Goal: Task Accomplishment & Management: Manage account settings

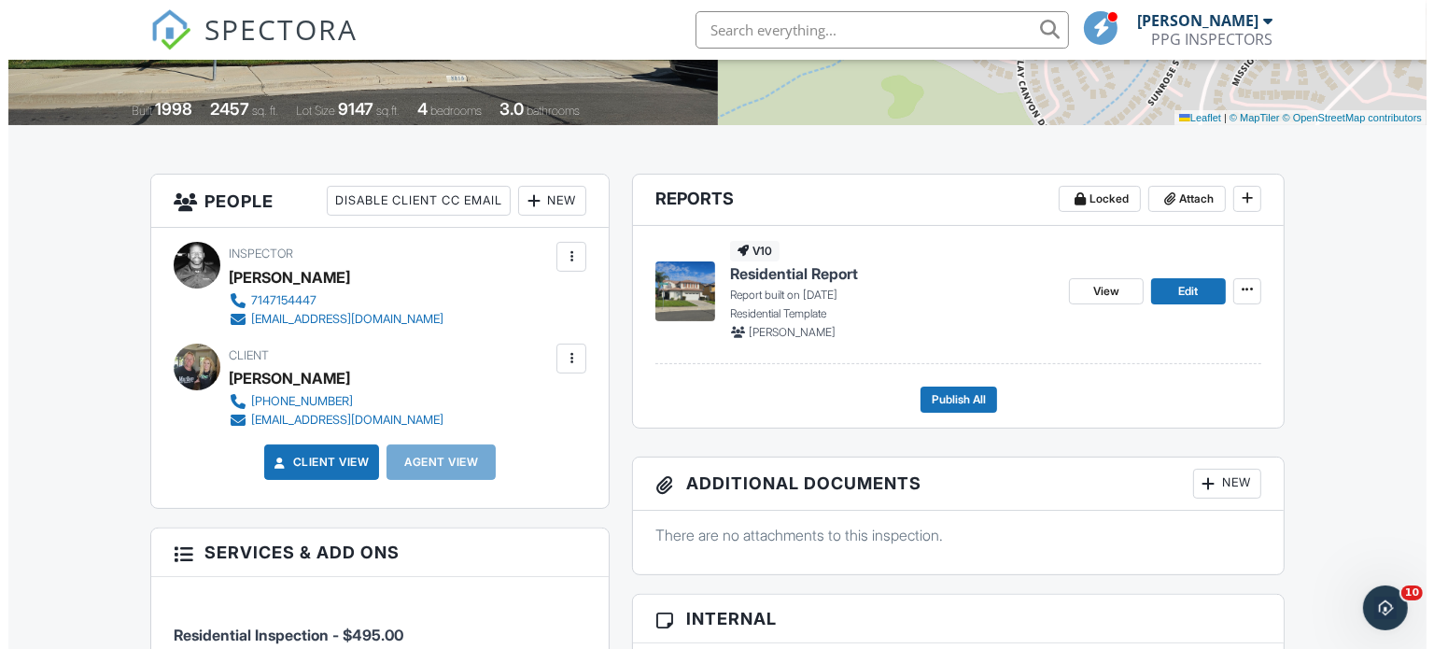
scroll to position [467, 0]
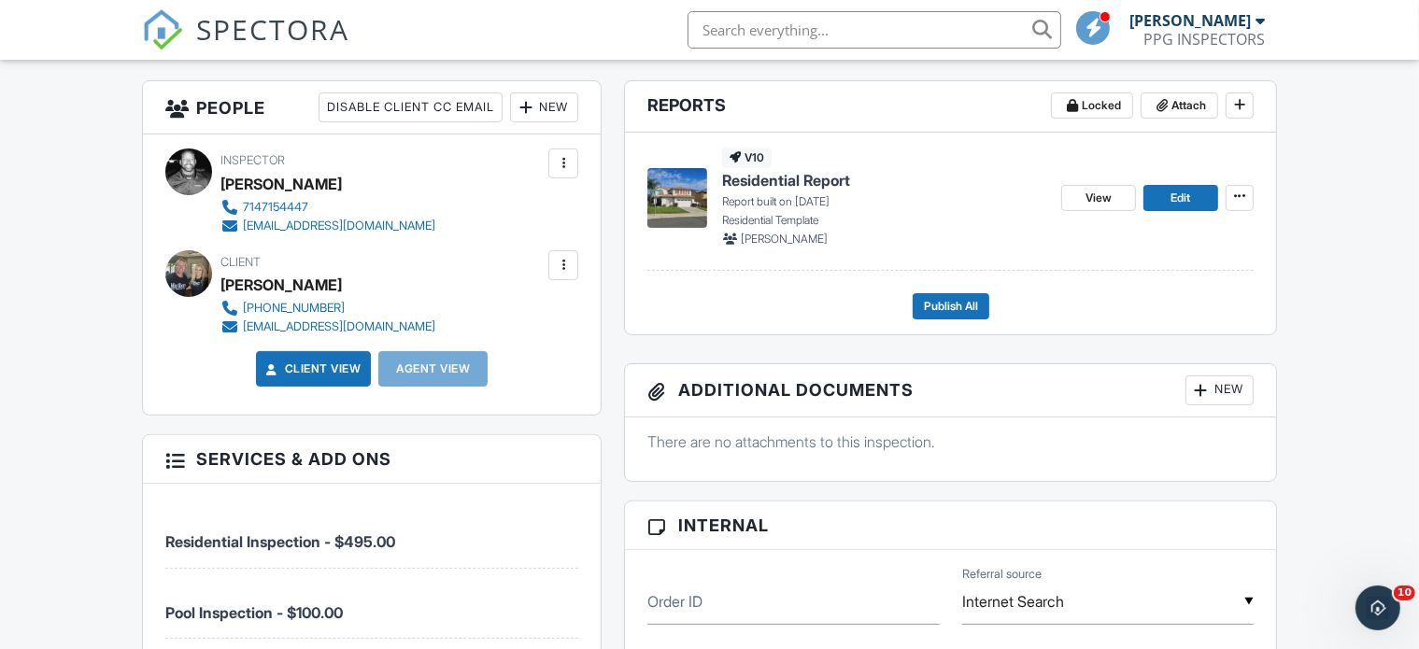
click at [558, 261] on div at bounding box center [563, 265] width 19 height 19
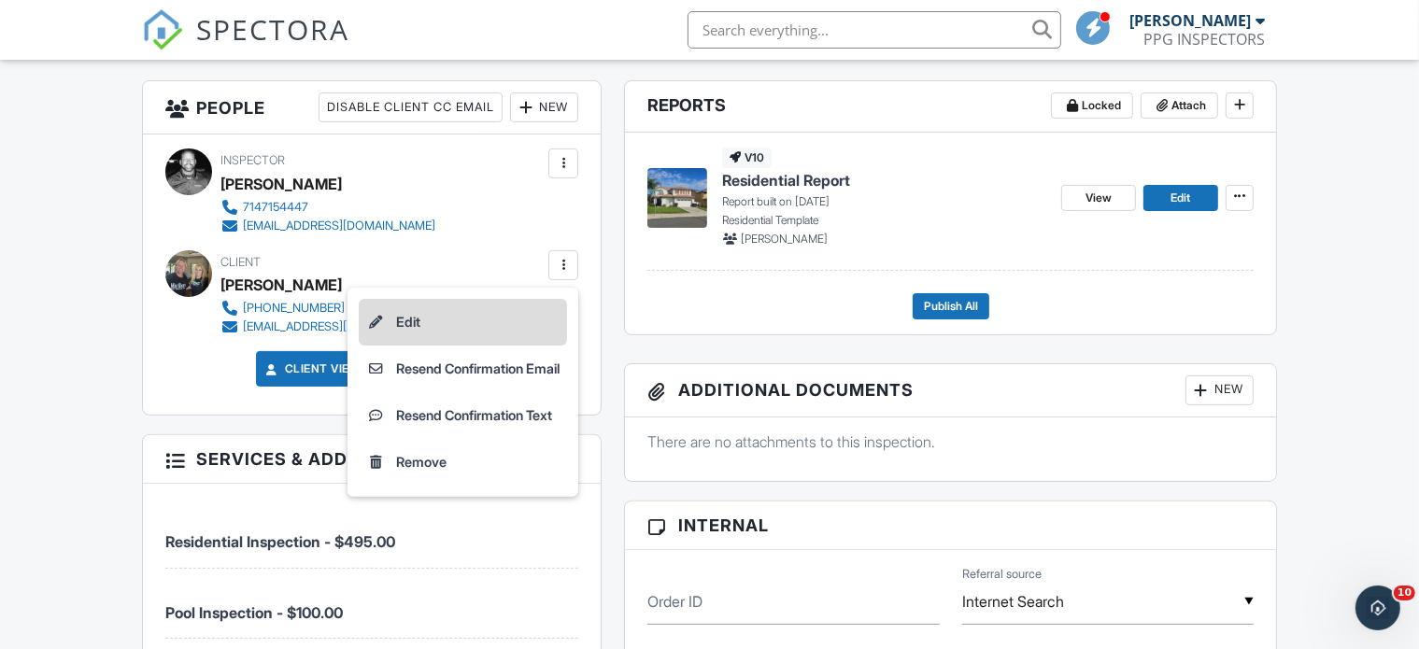
click at [396, 323] on li "Edit" at bounding box center [463, 322] width 208 height 47
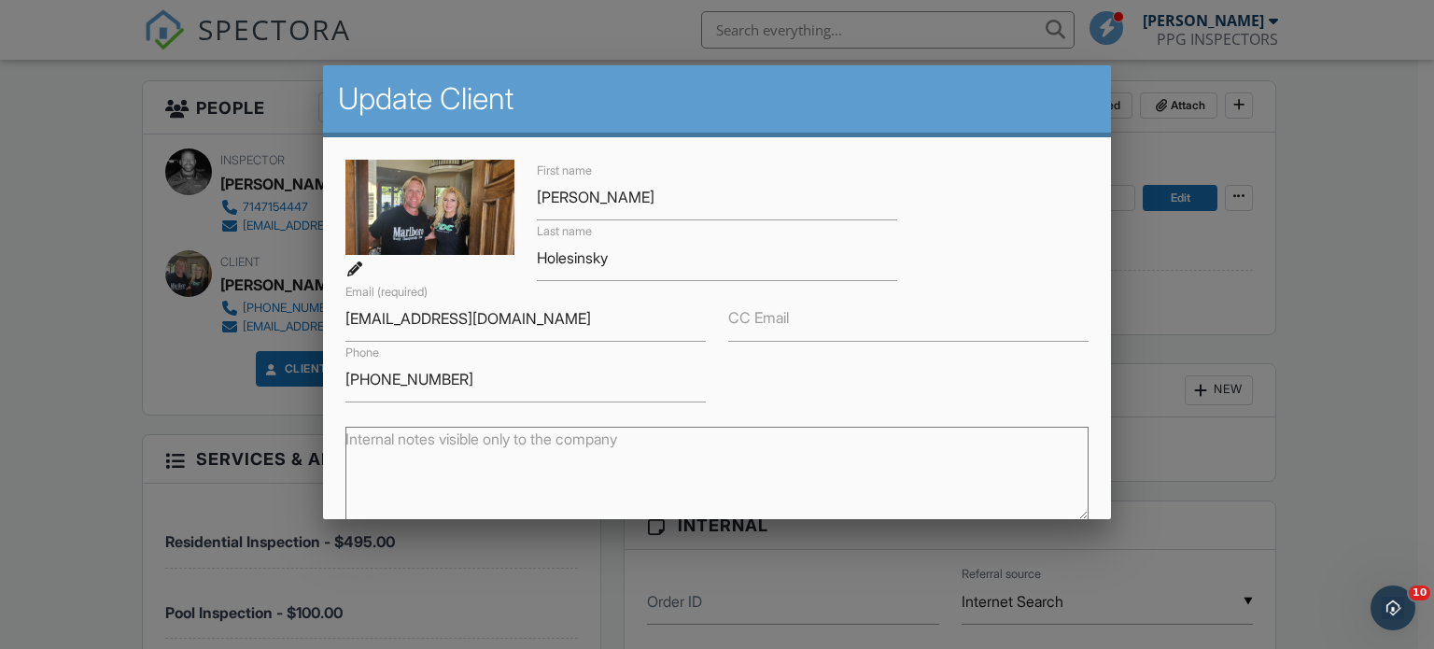
click at [781, 316] on label "CC Email" at bounding box center [758, 317] width 61 height 21
click at [781, 316] on input "CC Email" at bounding box center [908, 319] width 360 height 46
type input "e"
type input "r"
click at [818, 316] on input "CC Email" at bounding box center [908, 319] width 360 height 46
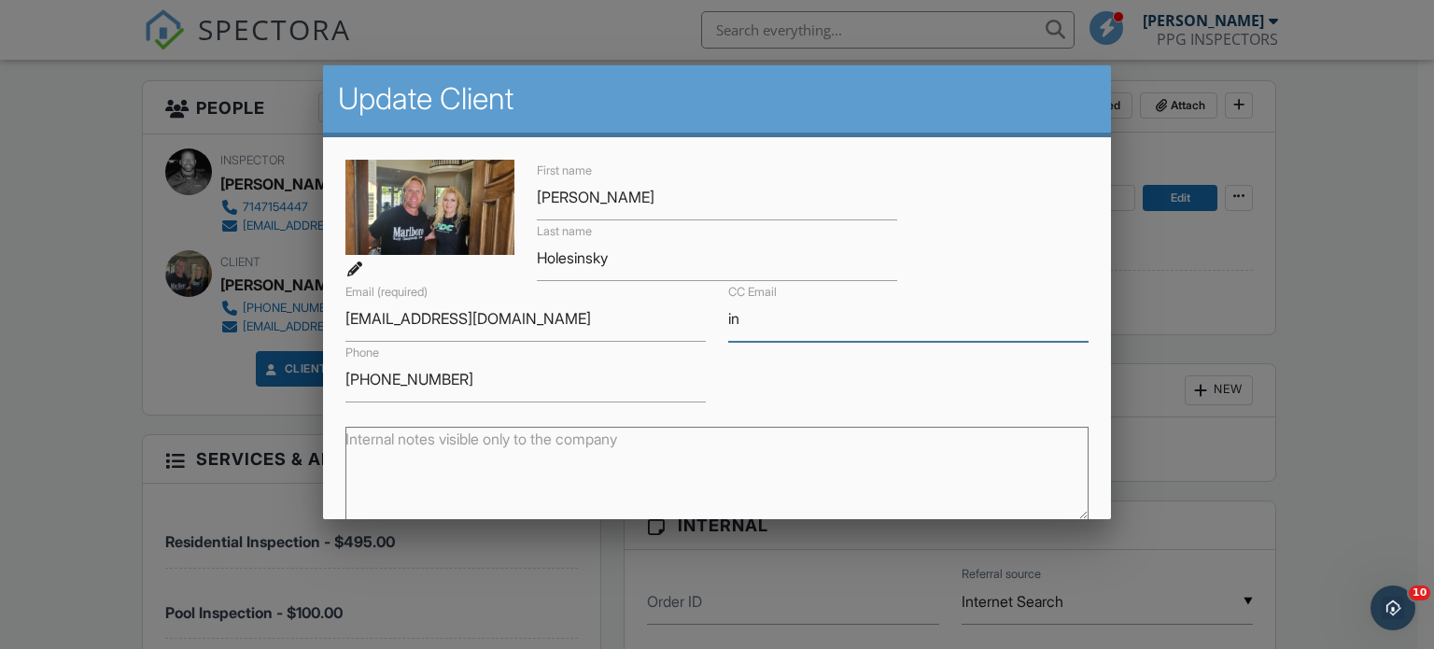
type input "[EMAIL_ADDRESS][DOMAIN_NAME]"
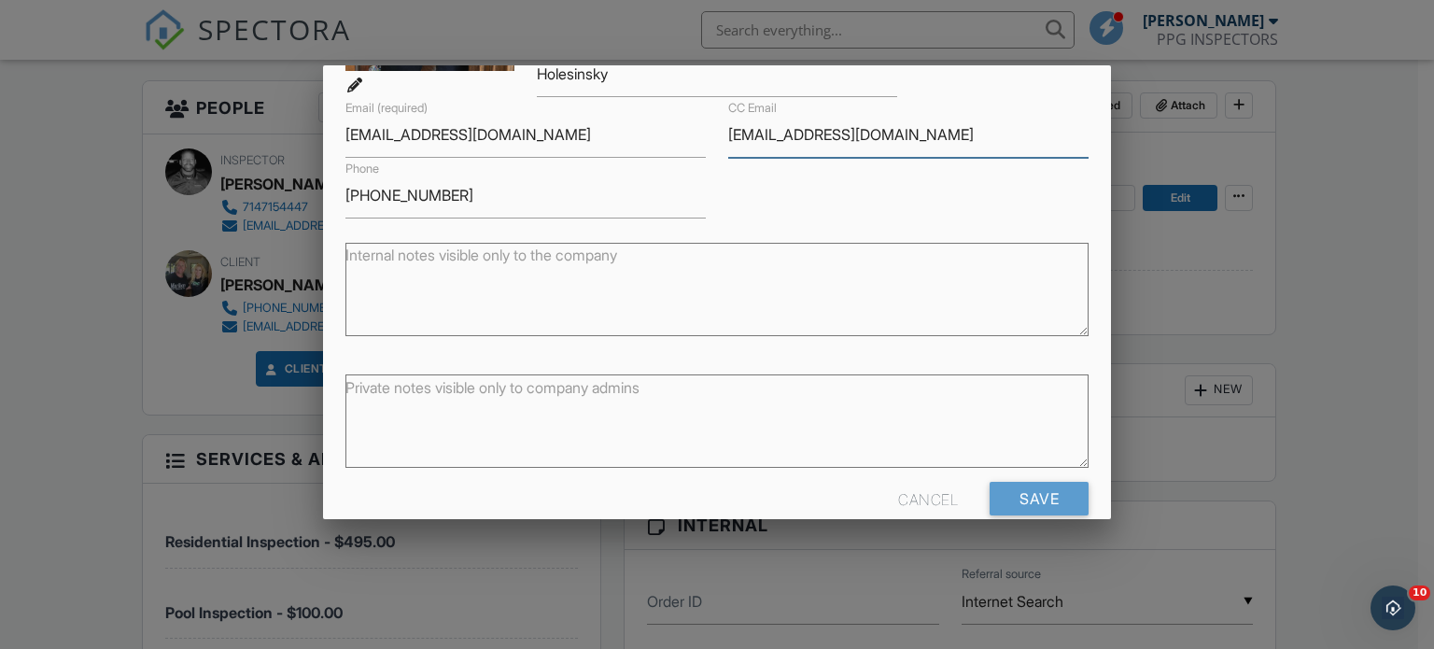
scroll to position [217, 0]
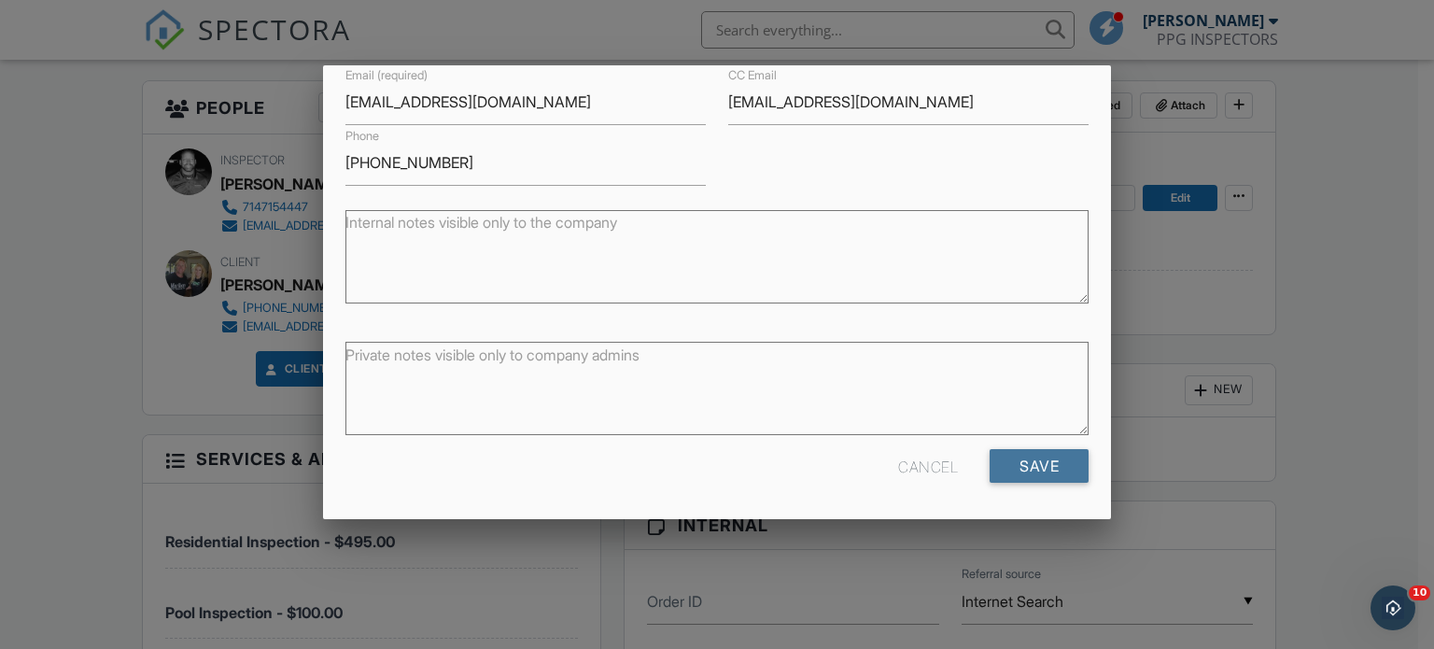
click at [1023, 464] on input "Save" at bounding box center [1039, 466] width 99 height 34
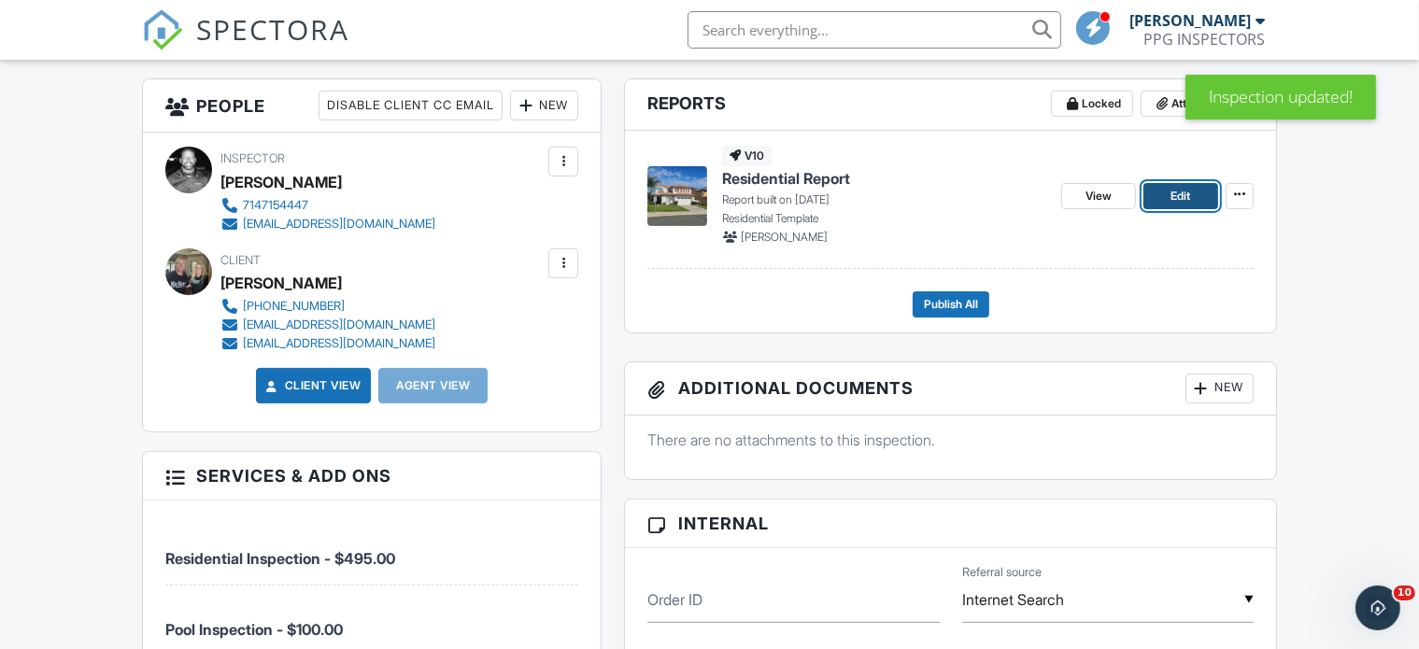
click at [1189, 197] on span "Edit" at bounding box center [1181, 196] width 20 height 19
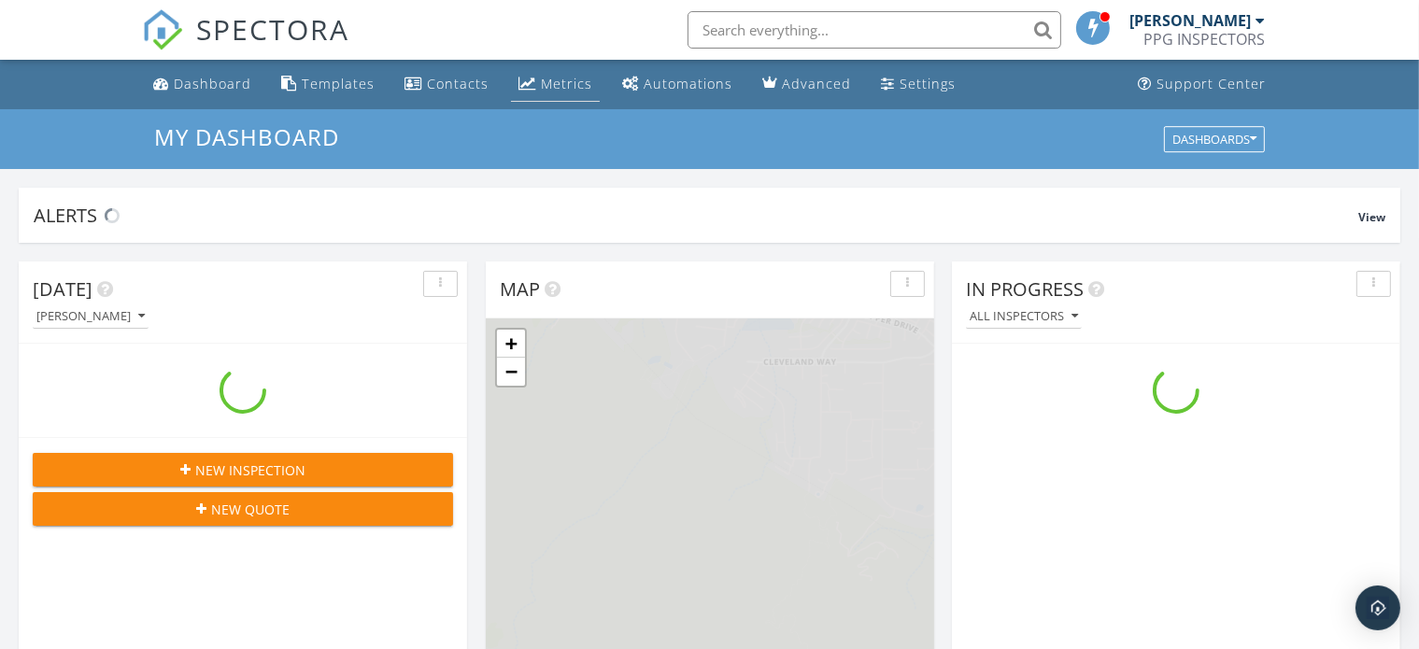
scroll to position [1732, 1451]
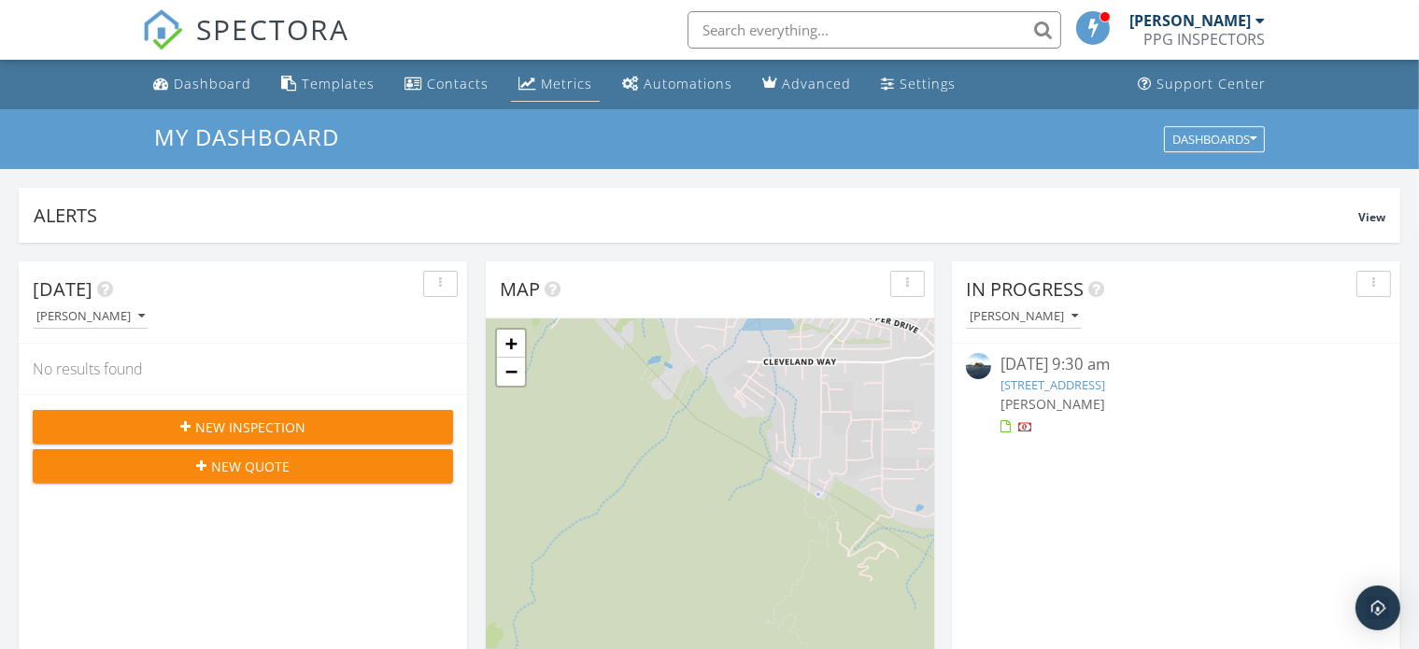
click at [546, 94] on link "Metrics" at bounding box center [555, 84] width 89 height 35
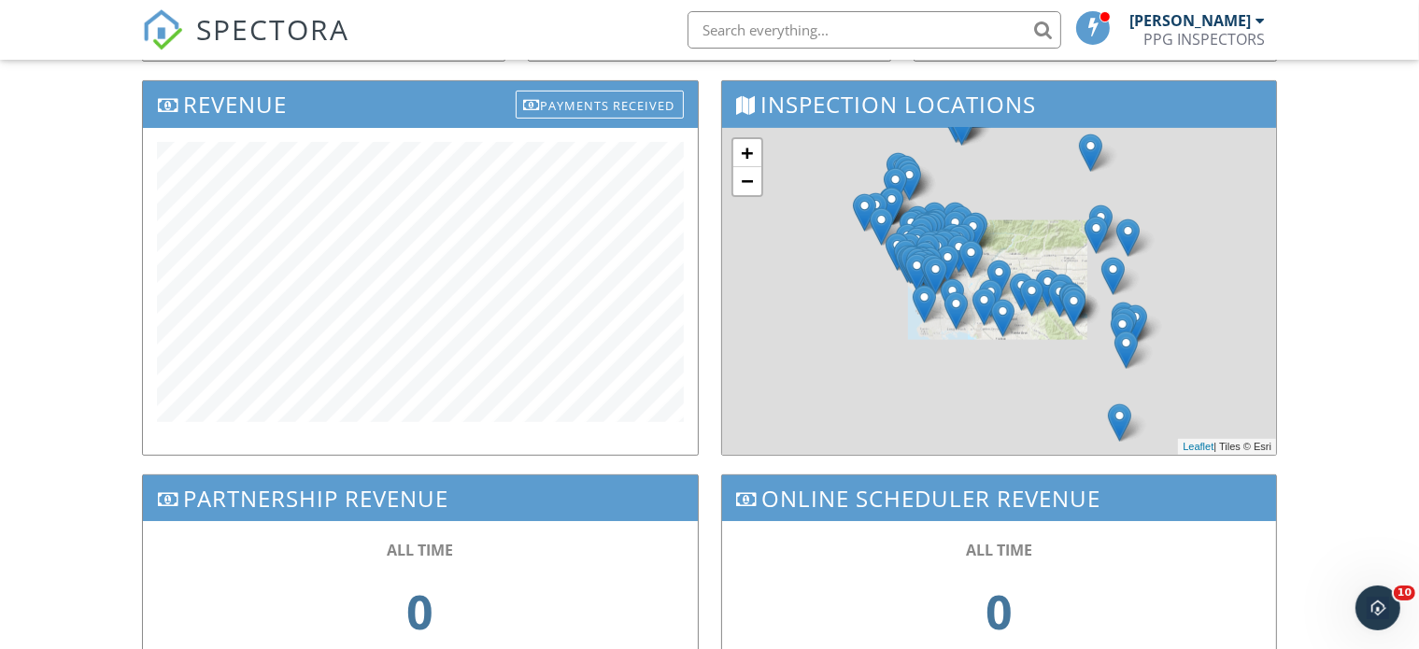
scroll to position [654, 0]
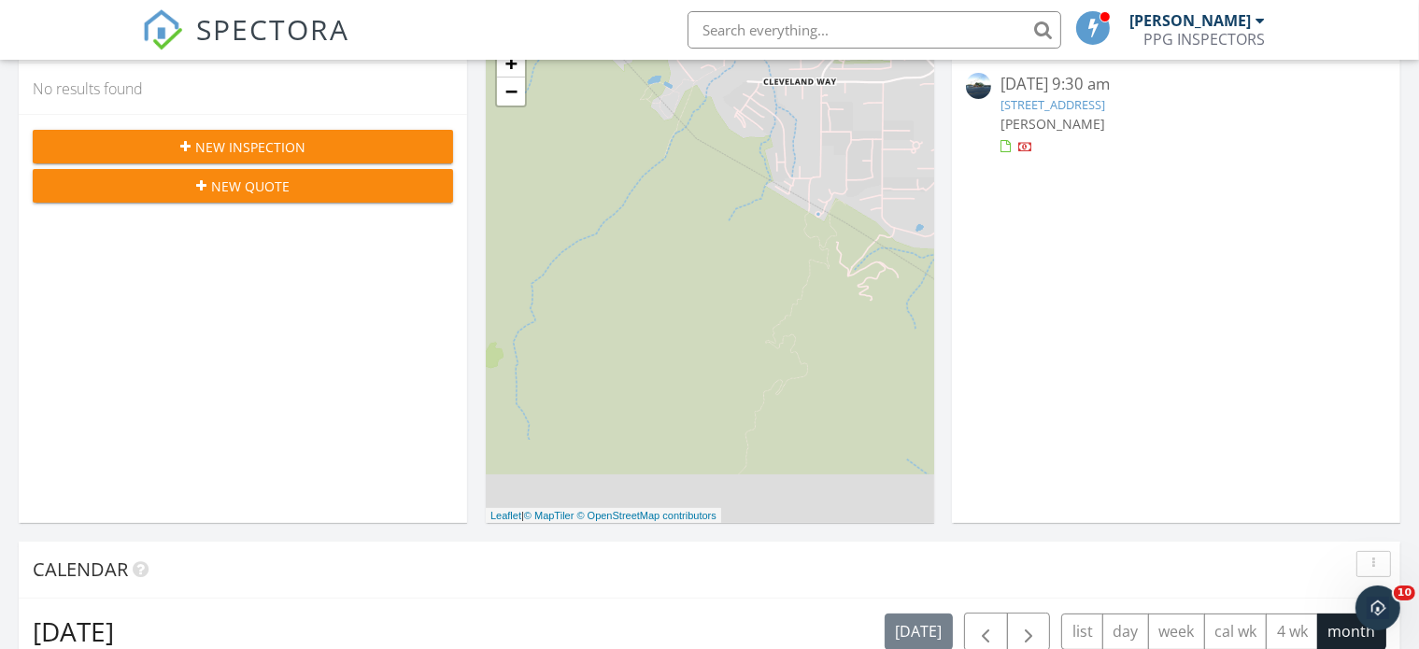
scroll to position [93, 0]
